Goal: Check status

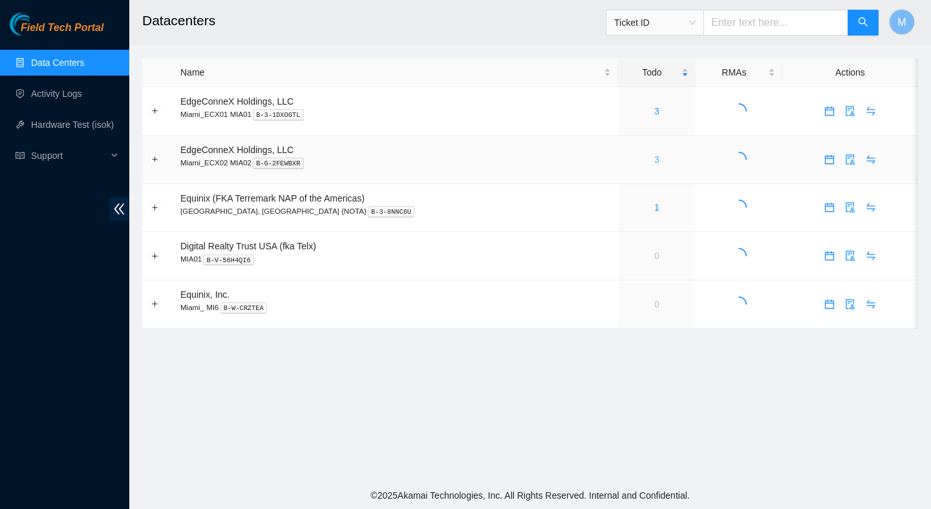
click at [654, 159] on link "3" at bounding box center [656, 160] width 5 height 10
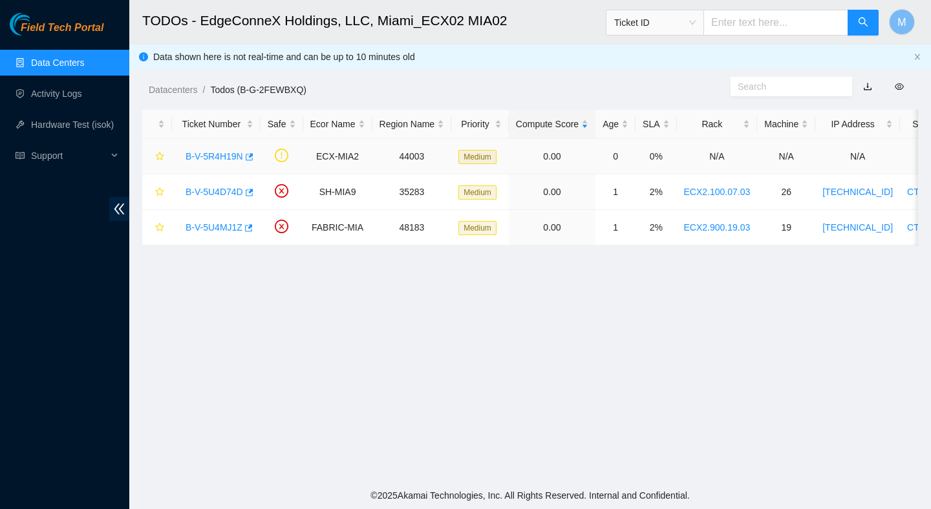
click at [221, 160] on link "B-V-5R4H19N" at bounding box center [215, 156] width 58 height 10
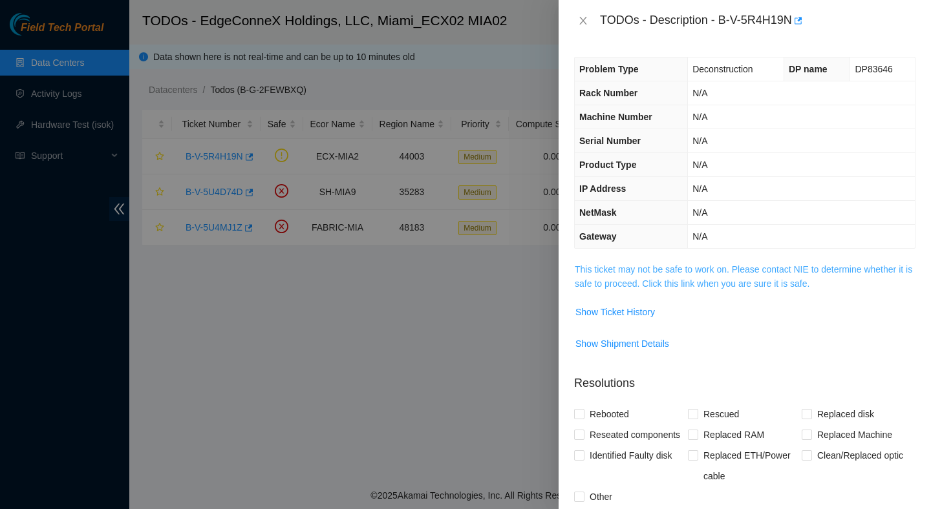
click at [740, 288] on link "This ticket may not be safe to work on. Please contact NIE to determine whether…" at bounding box center [743, 276] width 337 height 25
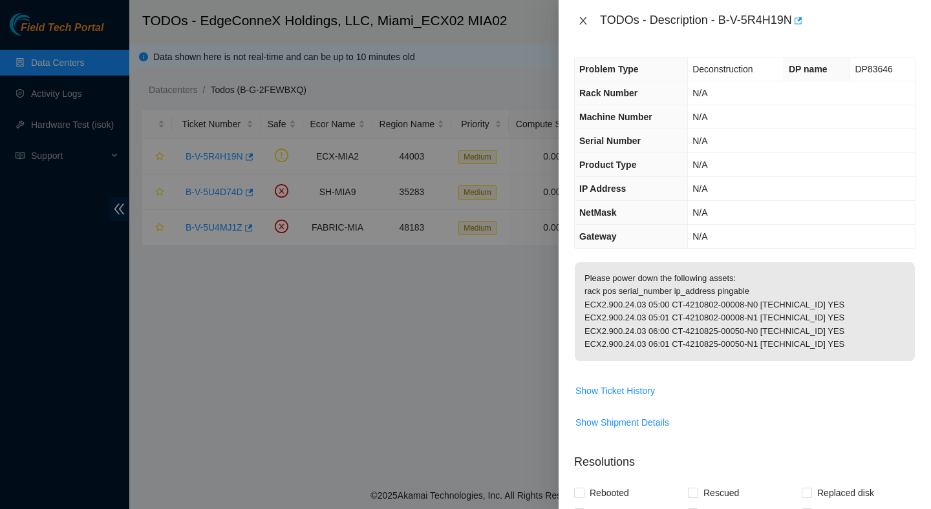
click at [585, 17] on icon "close" at bounding box center [582, 21] width 7 height 8
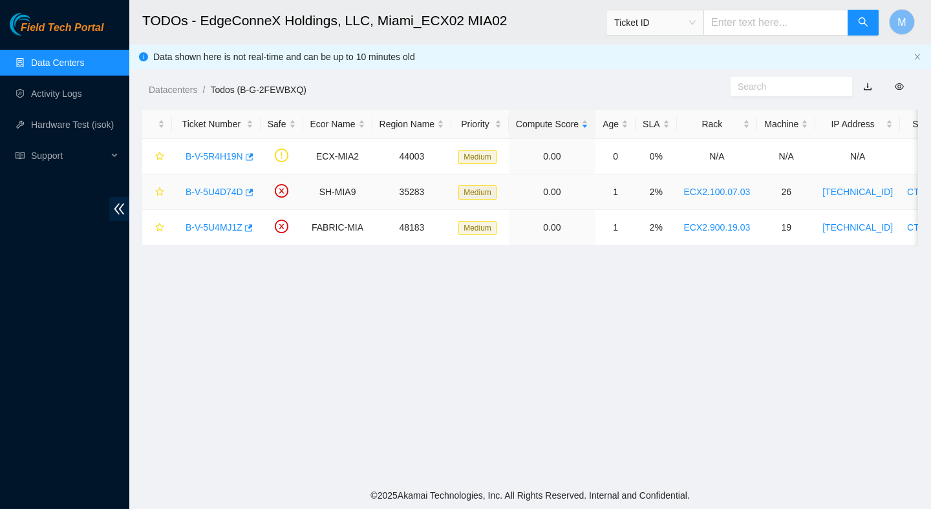
click at [237, 191] on link "B-V-5U4D74D" at bounding box center [215, 192] width 58 height 10
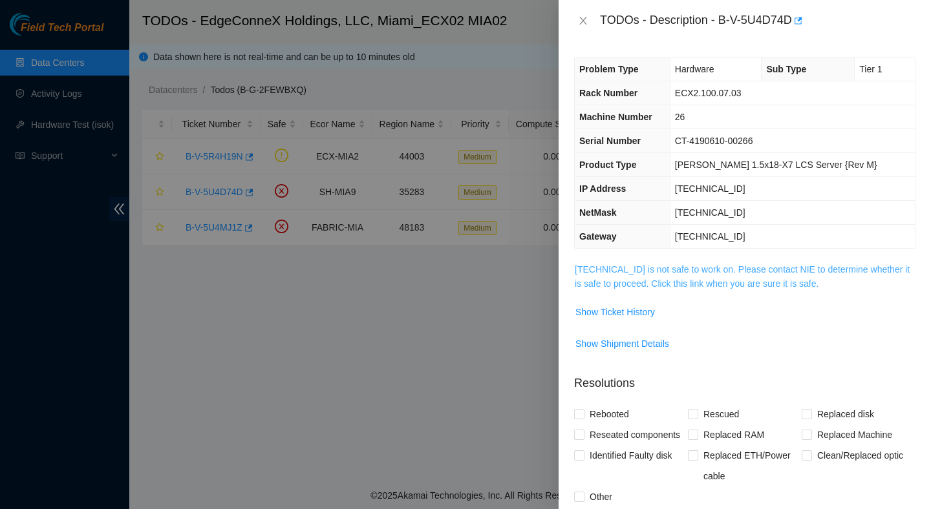
click at [612, 270] on link "104.125.83.193 is not safe to work on. Please contact NIE to determine whether …" at bounding box center [742, 276] width 335 height 25
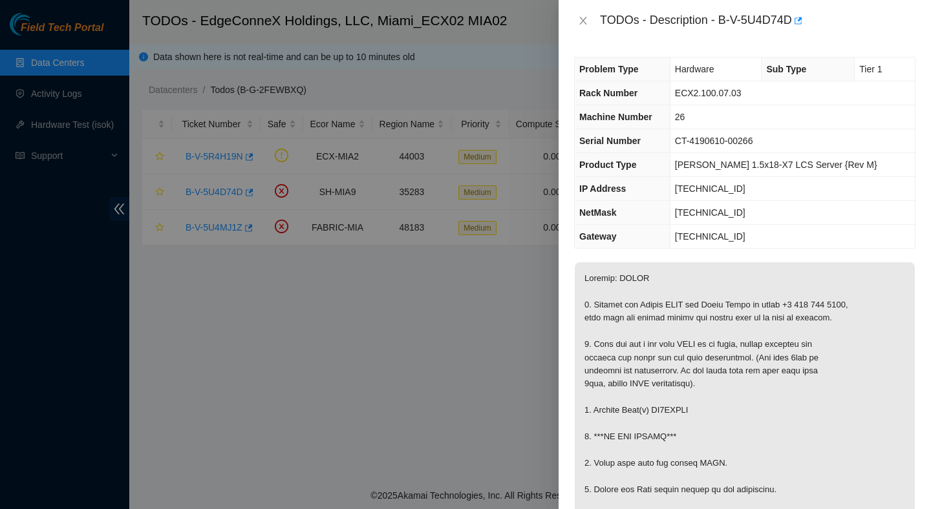
scroll to position [146, 0]
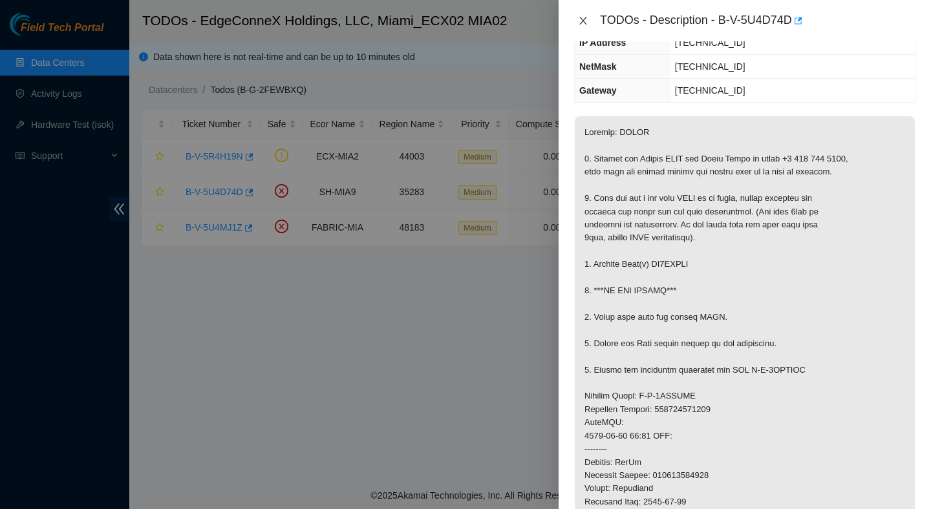
click at [580, 17] on icon "close" at bounding box center [583, 21] width 10 height 10
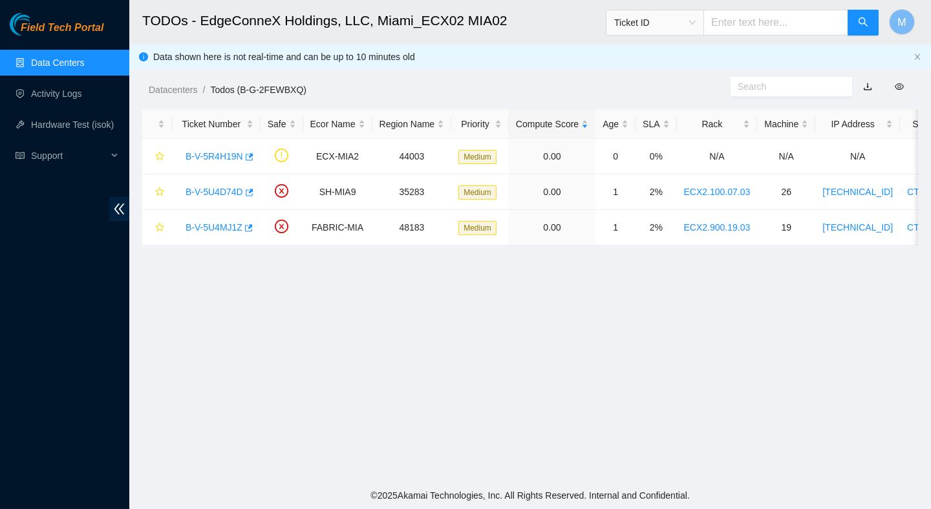
scroll to position [189, 0]
